Goal: Information Seeking & Learning: Learn about a topic

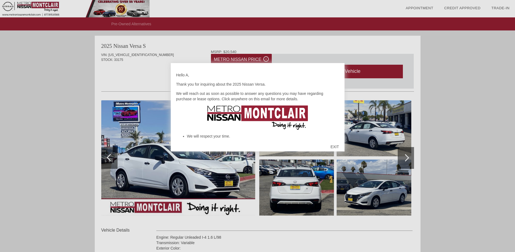
click at [334, 148] on div "EXIT" at bounding box center [334, 147] width 19 height 16
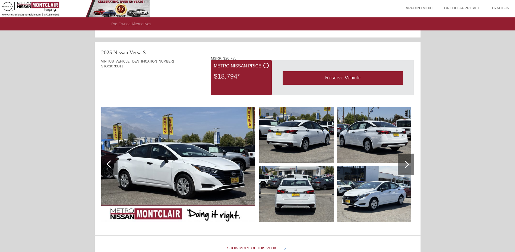
scroll to position [547, 0]
drag, startPoint x: 99, startPoint y: 50, endPoint x: 151, endPoint y: 54, distance: 51.8
click at [151, 54] on div "2025 Nissan Versa S VIN: [US_VEHICLE_IDENTIFICATION_NUMBER] STOCK: 33011 MSRP: …" at bounding box center [258, 137] width 326 height 191
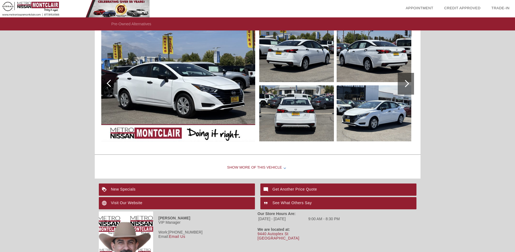
scroll to position [623, 0]
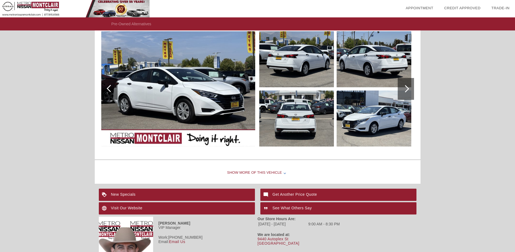
click at [207, 101] on img at bounding box center [178, 88] width 154 height 115
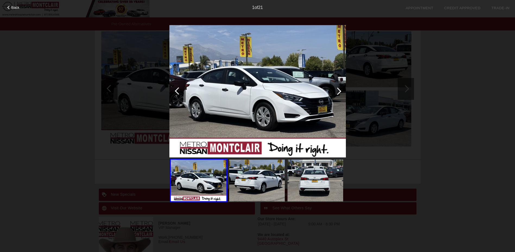
click at [10, 7] on div at bounding box center [9, 8] width 4 height 4
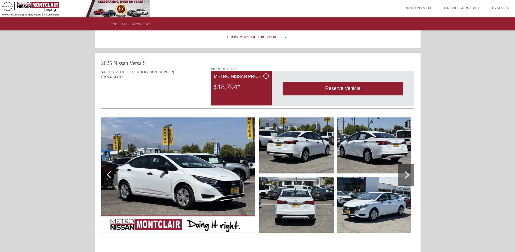
scroll to position [529, 0]
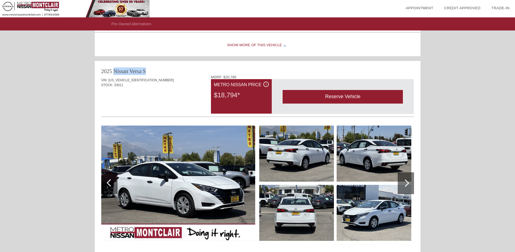
drag, startPoint x: 102, startPoint y: 70, endPoint x: 149, endPoint y: 70, distance: 46.5
click at [149, 70] on div "2025 Nissan Versa S" at bounding box center [257, 71] width 313 height 8
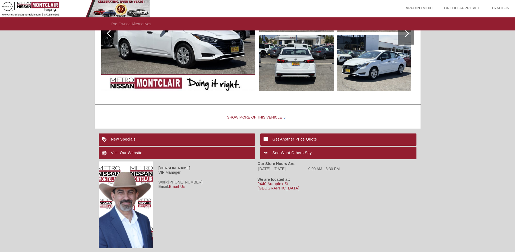
scroll to position [677, 0]
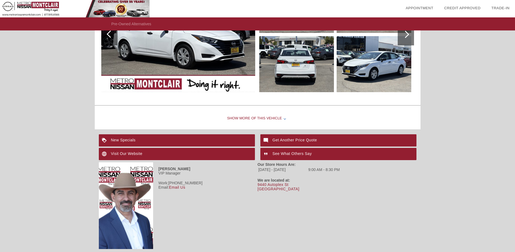
click at [266, 114] on div "Show More of this Vehicle" at bounding box center [258, 119] width 326 height 22
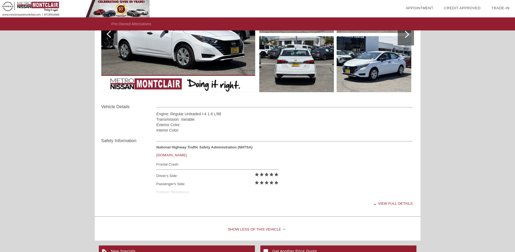
click at [393, 204] on div "View full details" at bounding box center [284, 203] width 257 height 13
click at [314, 125] on div "Exterior Color:" at bounding box center [284, 124] width 257 height 5
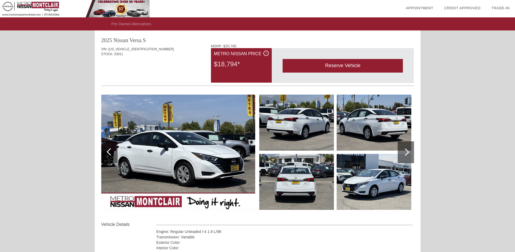
scroll to position [546, 0]
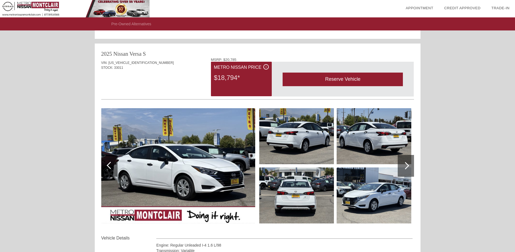
click at [267, 67] on div "i" at bounding box center [266, 66] width 5 height 5
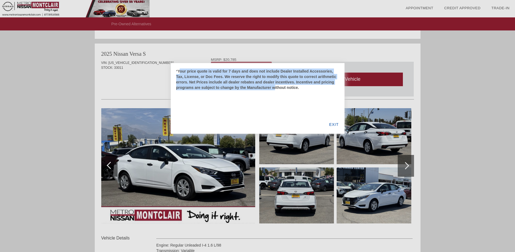
drag, startPoint x: 181, startPoint y: 71, endPoint x: 247, endPoint y: 89, distance: 68.5
click at [244, 87] on b "Your price quote is valid for 7 days and does not include Dealer Installed Acce…" at bounding box center [256, 79] width 160 height 21
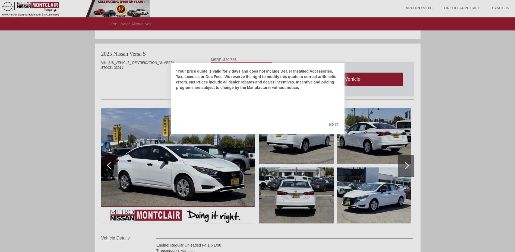
click at [248, 91] on div "* Your price quote is valid for 7 days and does not include Dealer Installed Ac…" at bounding box center [258, 98] width 174 height 71
drag, startPoint x: 276, startPoint y: 71, endPoint x: 309, endPoint y: 72, distance: 32.9
click at [309, 72] on b "Your price quote is valid for 7 days and does not include Dealer Installed Acce…" at bounding box center [256, 79] width 160 height 21
click at [304, 80] on b "Your price quote is valid for 7 days and does not include Dealer Installed Acce…" at bounding box center [256, 79] width 160 height 21
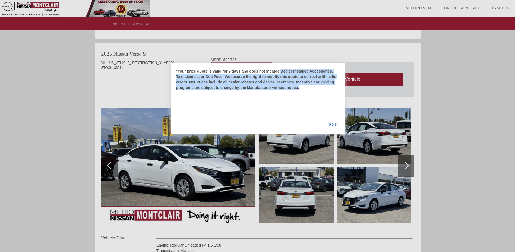
drag, startPoint x: 273, startPoint y: 72, endPoint x: 276, endPoint y: 98, distance: 26.5
click at [285, 95] on div "* Your price quote is valid for 7 days and does not include Dealer Installed Ac…" at bounding box center [258, 98] width 174 height 71
click at [272, 99] on div "* Your price quote is valid for 7 days and does not include Dealer Installed Ac…" at bounding box center [258, 98] width 174 height 71
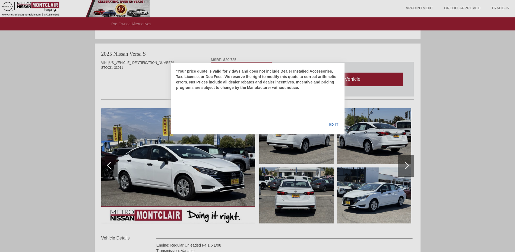
drag, startPoint x: 102, startPoint y: 53, endPoint x: 142, endPoint y: 59, distance: 40.3
click at [142, 59] on div at bounding box center [257, 126] width 515 height 252
click at [109, 61] on div at bounding box center [257, 126] width 515 height 252
drag, startPoint x: 115, startPoint y: 68, endPoint x: 128, endPoint y: 69, distance: 13.3
click at [128, 69] on div at bounding box center [257, 126] width 515 height 252
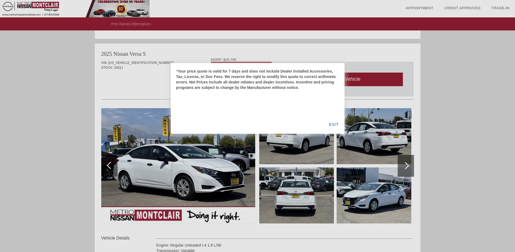
click at [335, 125] on div "EXIT" at bounding box center [334, 124] width 21 height 18
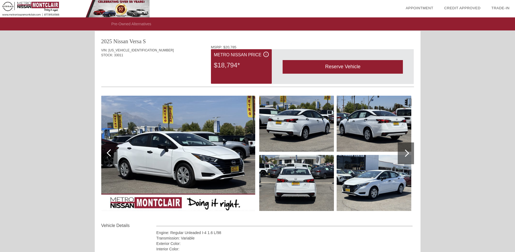
scroll to position [549, 0]
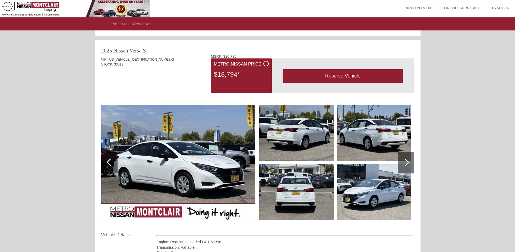
click at [268, 64] on div "i" at bounding box center [266, 63] width 5 height 5
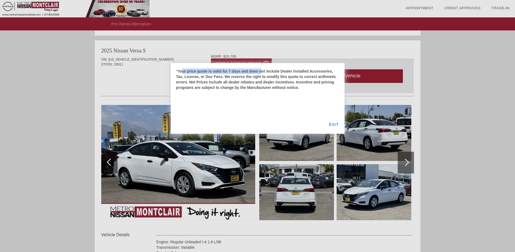
drag, startPoint x: 181, startPoint y: 70, endPoint x: 255, endPoint y: 71, distance: 73.9
click at [255, 71] on b "Your price quote is valid for 7 days and does not include Dealer Installed Acce…" at bounding box center [256, 79] width 160 height 21
click at [265, 75] on b "Your price quote is valid for 7 days and does not include Dealer Installed Acce…" at bounding box center [256, 79] width 160 height 21
drag, startPoint x: 223, startPoint y: 71, endPoint x: 313, endPoint y: 81, distance: 90.7
click at [320, 74] on div "* Your price quote is valid for 7 days and does not include Dealer Installed Ac…" at bounding box center [257, 79] width 163 height 22
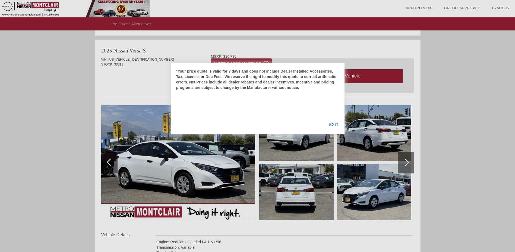
click at [313, 81] on b "Your price quote is valid for 7 days and does not include Dealer Installed Acce…" at bounding box center [256, 79] width 160 height 21
drag, startPoint x: 254, startPoint y: 71, endPoint x: 223, endPoint y: 79, distance: 32.0
click at [321, 71] on b "Your price quote is valid for 7 days and does not include Dealer Installed Acce…" at bounding box center [256, 79] width 160 height 21
drag, startPoint x: 183, startPoint y: 76, endPoint x: 307, endPoint y: 76, distance: 124.2
click at [307, 76] on b "Your price quote is valid for 7 days and does not include Dealer Installed Acce…" at bounding box center [256, 79] width 160 height 21
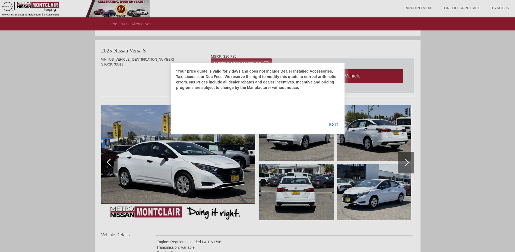
click at [318, 80] on b "Your price quote is valid for 7 days and does not include Dealer Installed Acce…" at bounding box center [256, 79] width 160 height 21
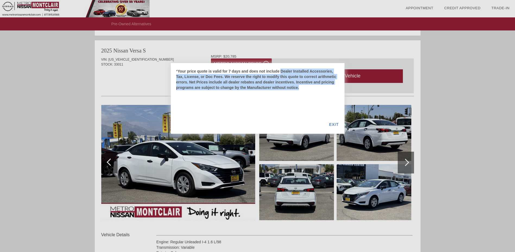
drag, startPoint x: 274, startPoint y: 71, endPoint x: 274, endPoint y: 90, distance: 18.8
click at [274, 90] on div "* Your price quote is valid for 7 days and does not include Dealer Installed Ac…" at bounding box center [258, 98] width 174 height 71
